Goal: Task Accomplishment & Management: Use online tool/utility

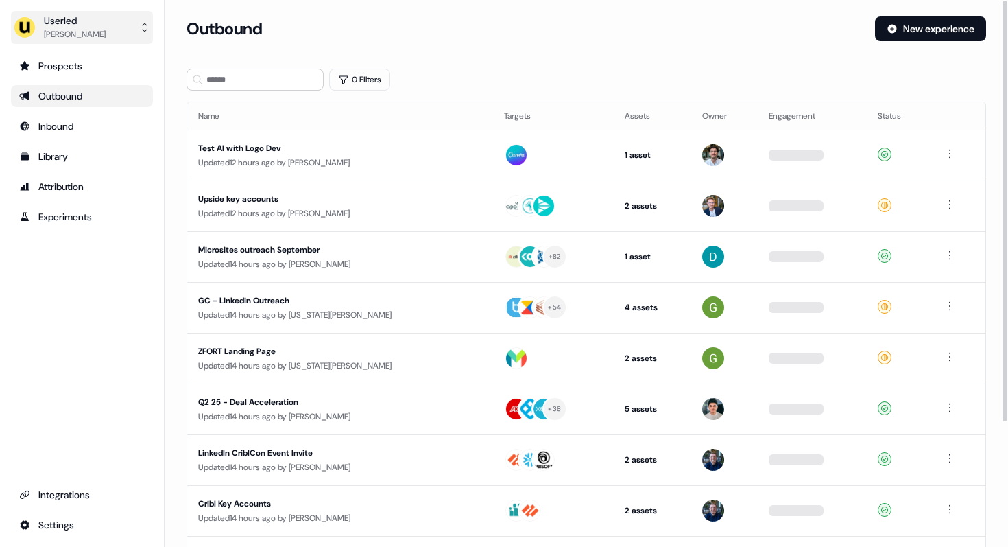
click at [76, 29] on div "[PERSON_NAME]" at bounding box center [75, 34] width 62 height 14
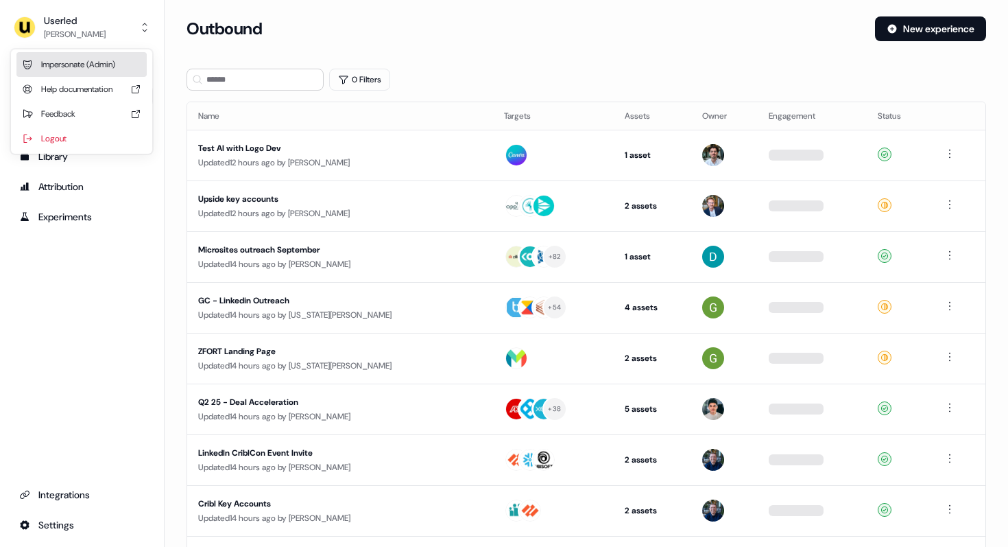
click at [82, 65] on div "Impersonate (Admin)" at bounding box center [81, 64] width 130 height 25
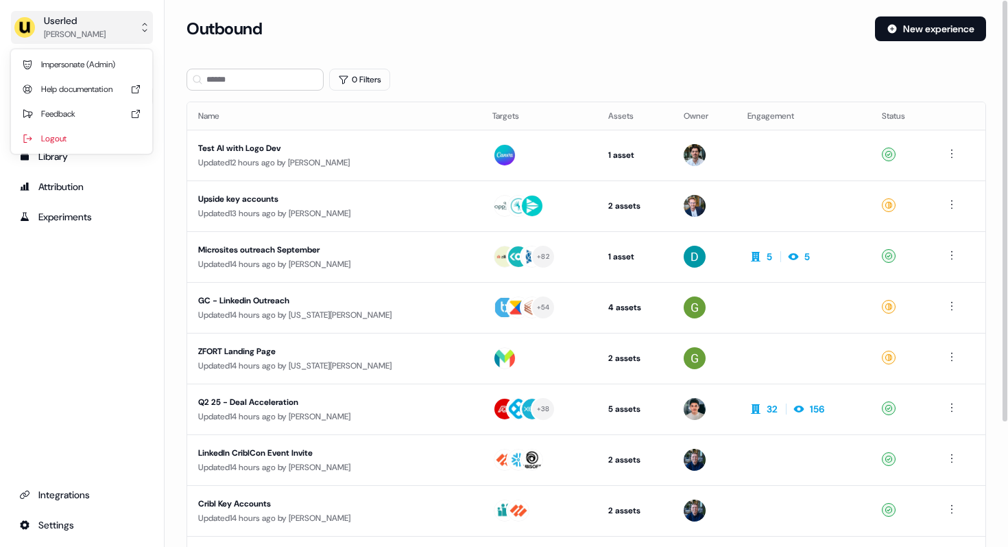
click at [54, 28] on div "[PERSON_NAME]" at bounding box center [75, 34] width 62 height 14
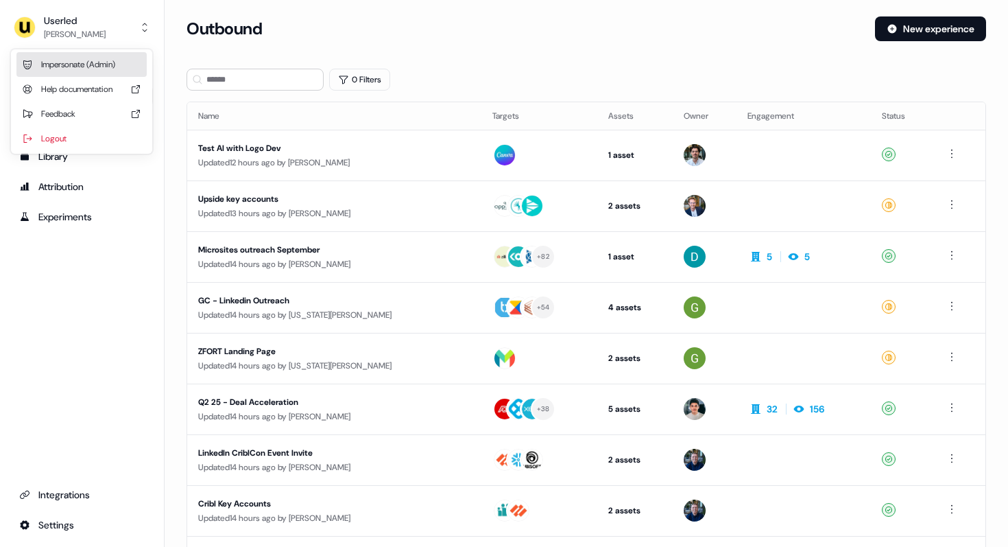
click at [62, 56] on div "Impersonate (Admin)" at bounding box center [81, 64] width 130 height 25
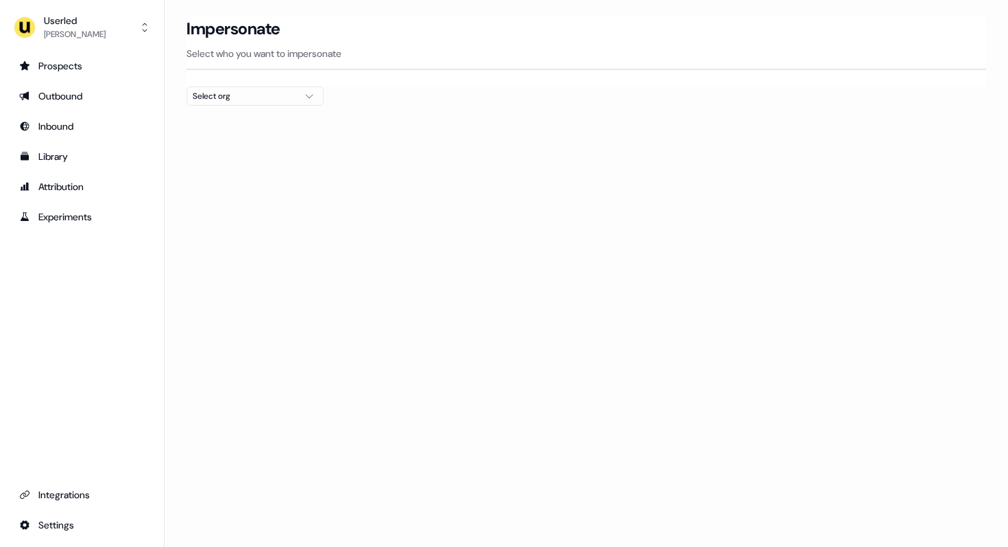
click at [211, 101] on div "Select org" at bounding box center [244, 96] width 103 height 14
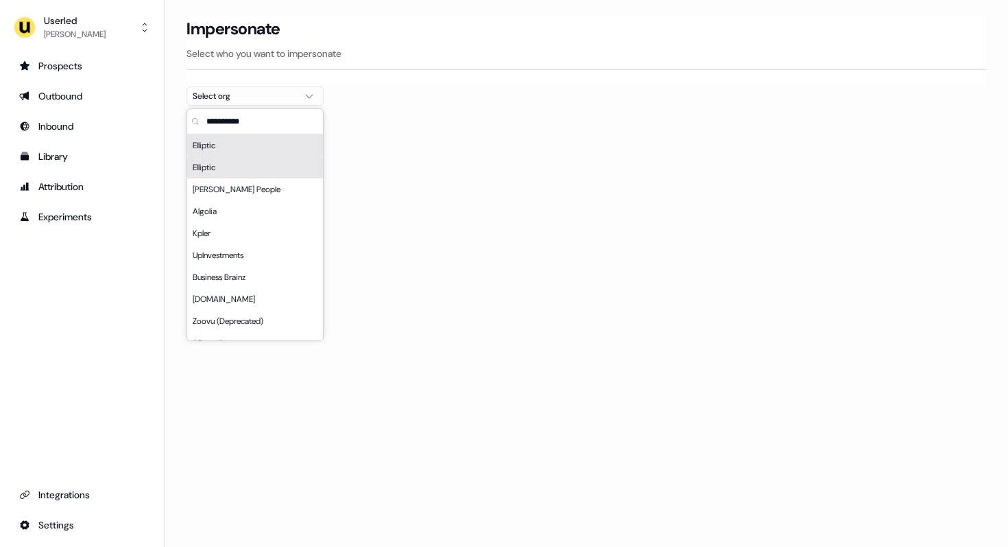
click at [223, 167] on div "Elliptic" at bounding box center [255, 167] width 136 height 22
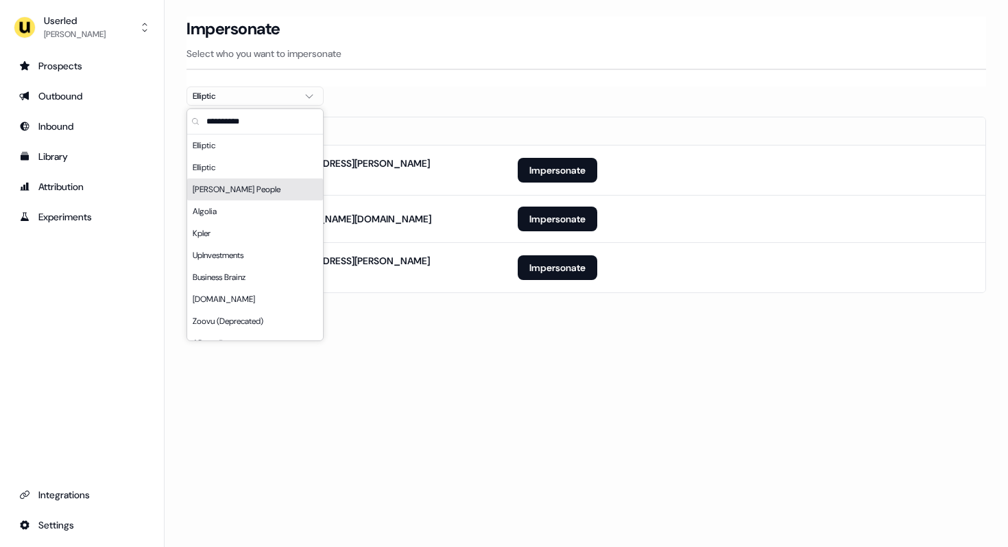
click at [549, 372] on div "Loading... Impersonate Select who you want to impersonate Elliptic Email [PERSO…" at bounding box center [587, 273] width 844 height 547
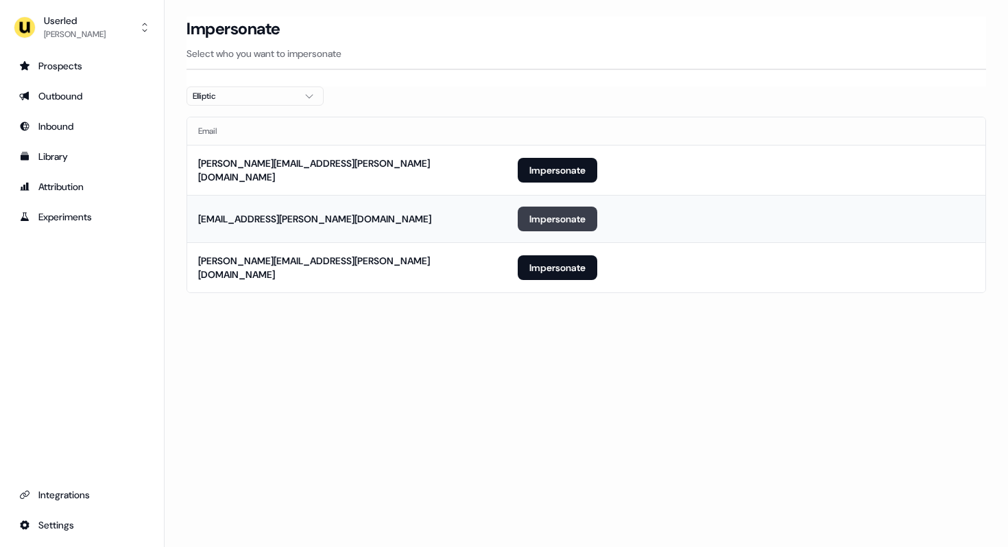
click at [554, 222] on button "Impersonate" at bounding box center [558, 218] width 80 height 25
